Goal: Navigation & Orientation: Find specific page/section

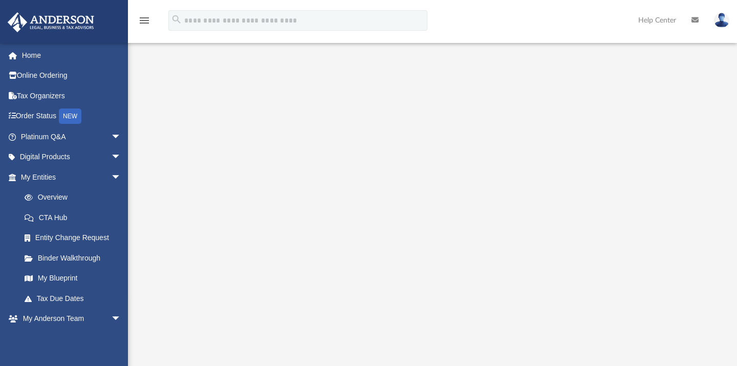
scroll to position [90, 0]
click at [97, 169] on link "My Entities arrow_drop_down" at bounding box center [72, 177] width 130 height 20
click at [58, 79] on link "Online Ordering" at bounding box center [72, 76] width 130 height 20
